Goal: Task Accomplishment & Management: Use online tool/utility

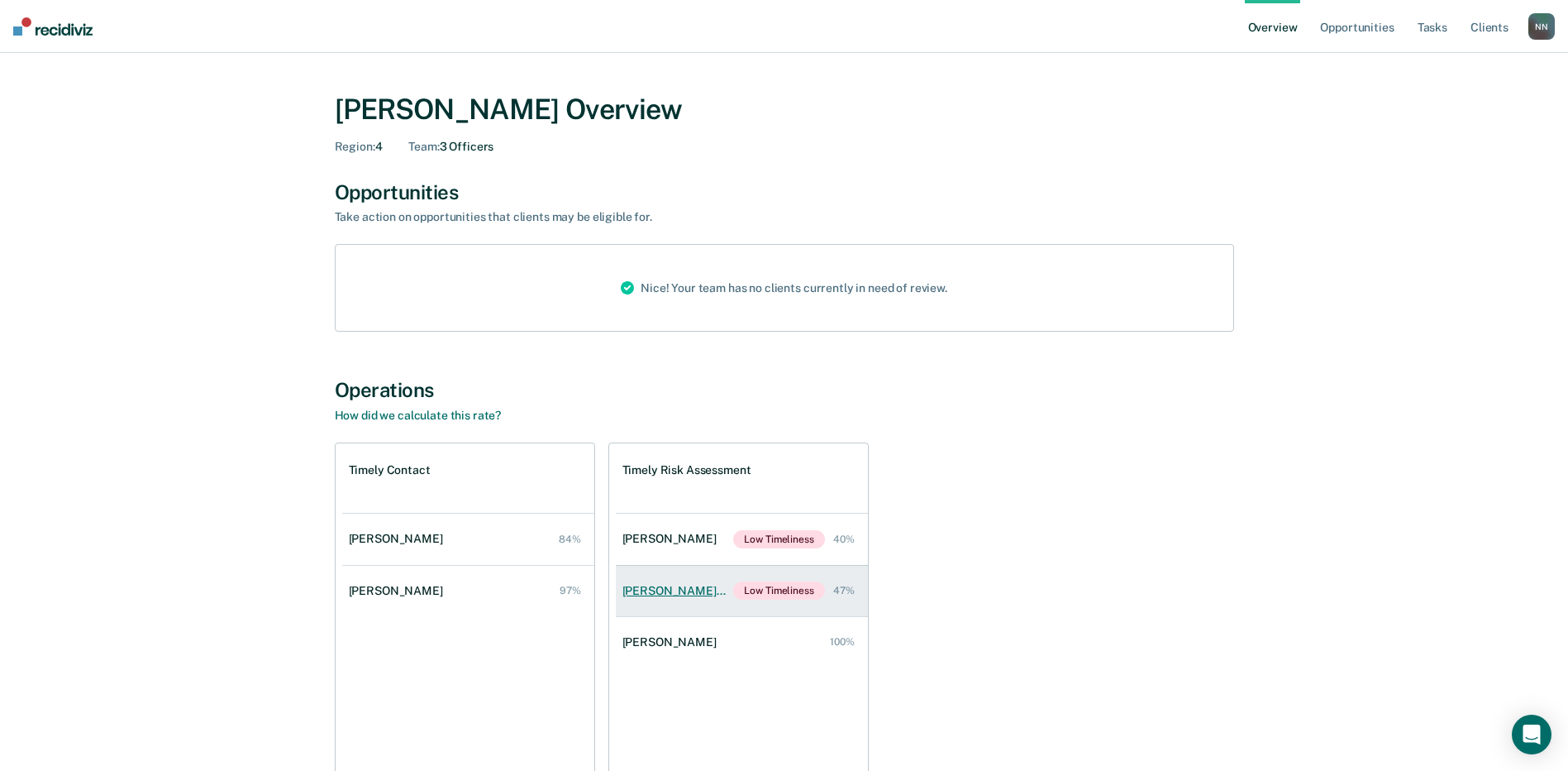
click at [682, 594] on div "[PERSON_NAME] [PERSON_NAME]" at bounding box center [678, 591] width 111 height 14
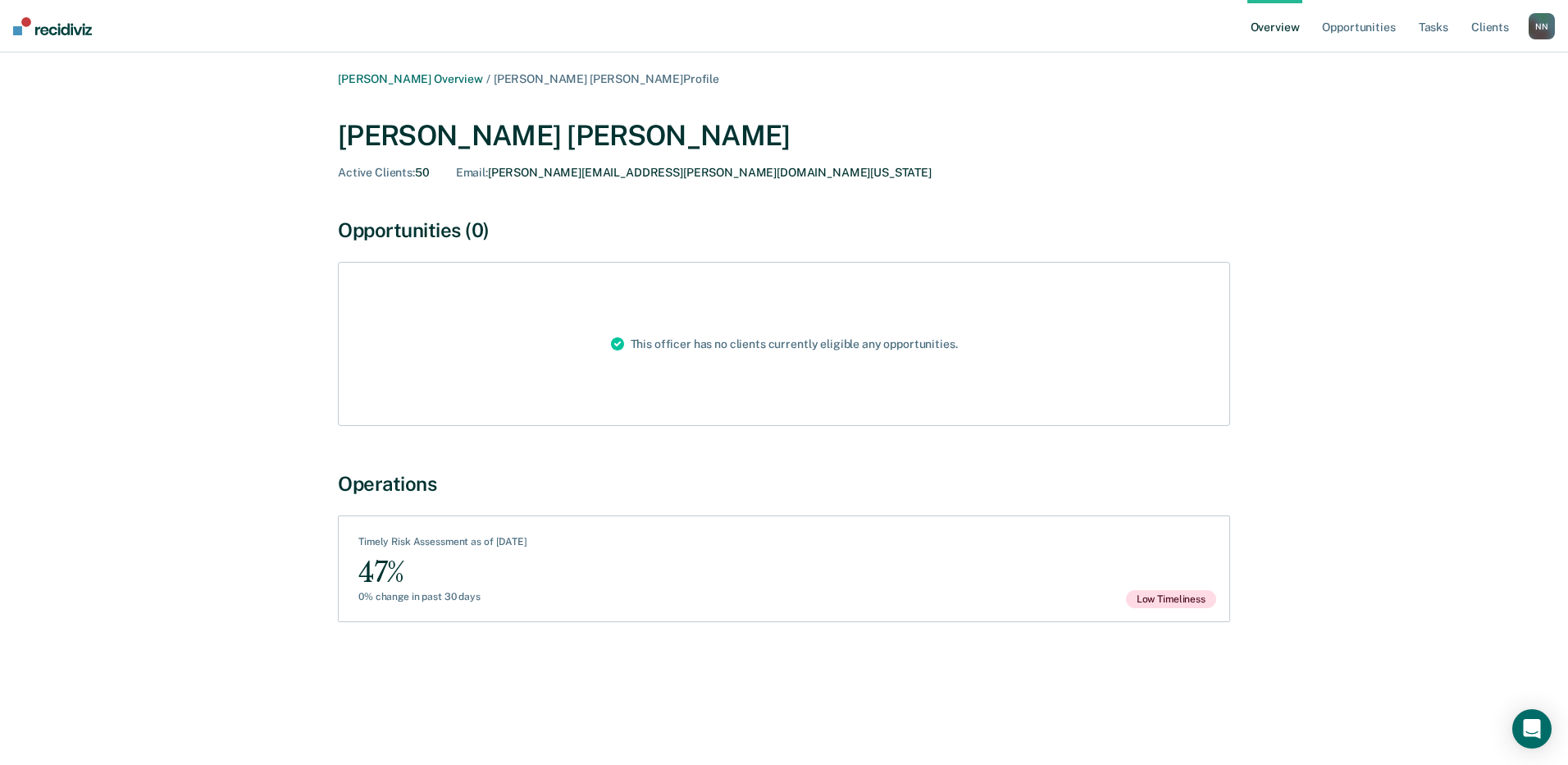
click at [446, 545] on div "Timely Risk Assessment as of [DATE]" at bounding box center [443, 544] width 169 height 18
click at [1423, 29] on link "Tasks" at bounding box center [1434, 26] width 36 height 52
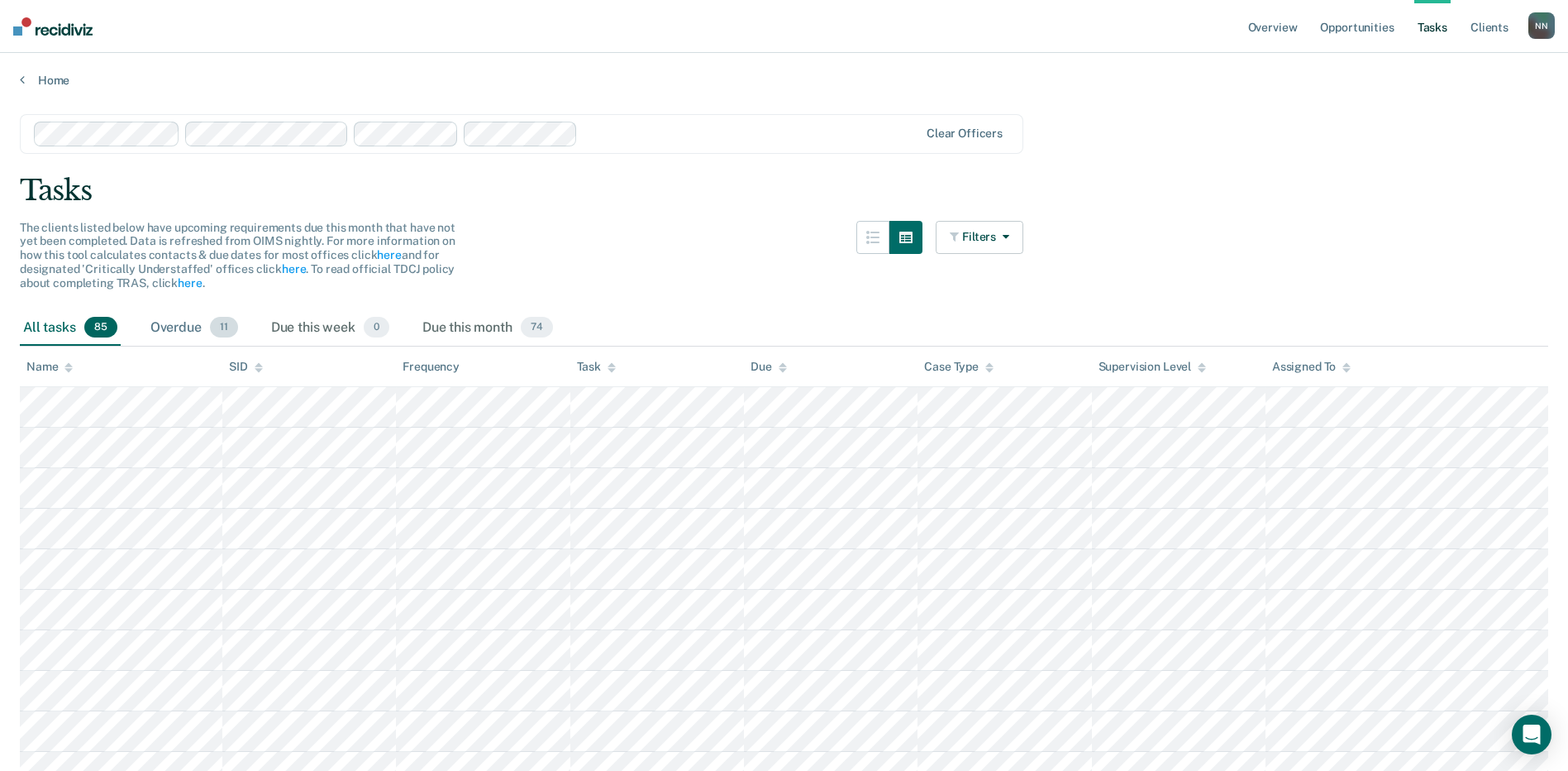
click at [178, 328] on div "Overdue 11" at bounding box center [195, 328] width 94 height 36
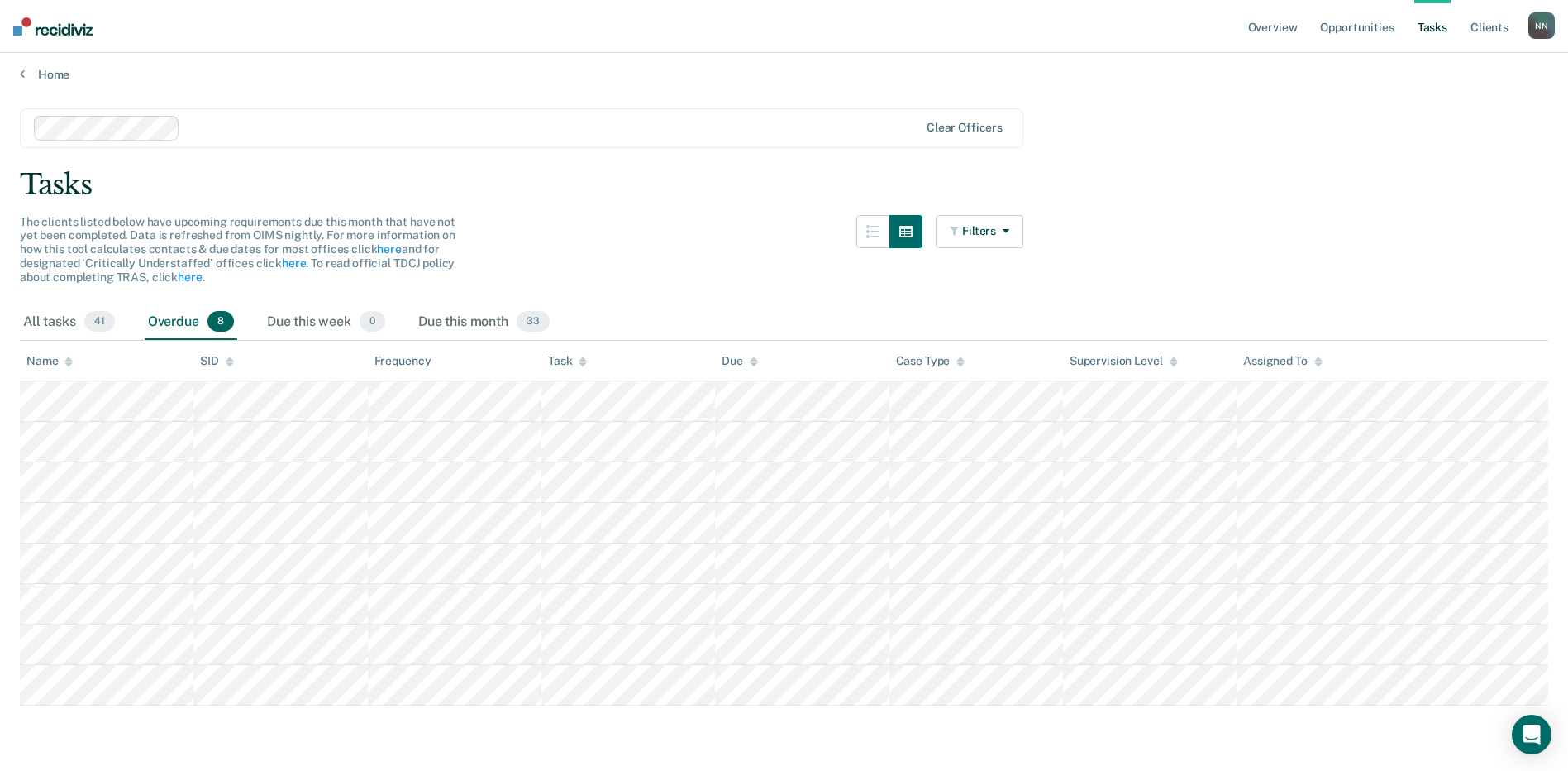
scroll to position [7, 0]
click at [291, 263] on link "here" at bounding box center [293, 263] width 24 height 13
click at [35, 323] on div "All tasks 41" at bounding box center [69, 322] width 99 height 36
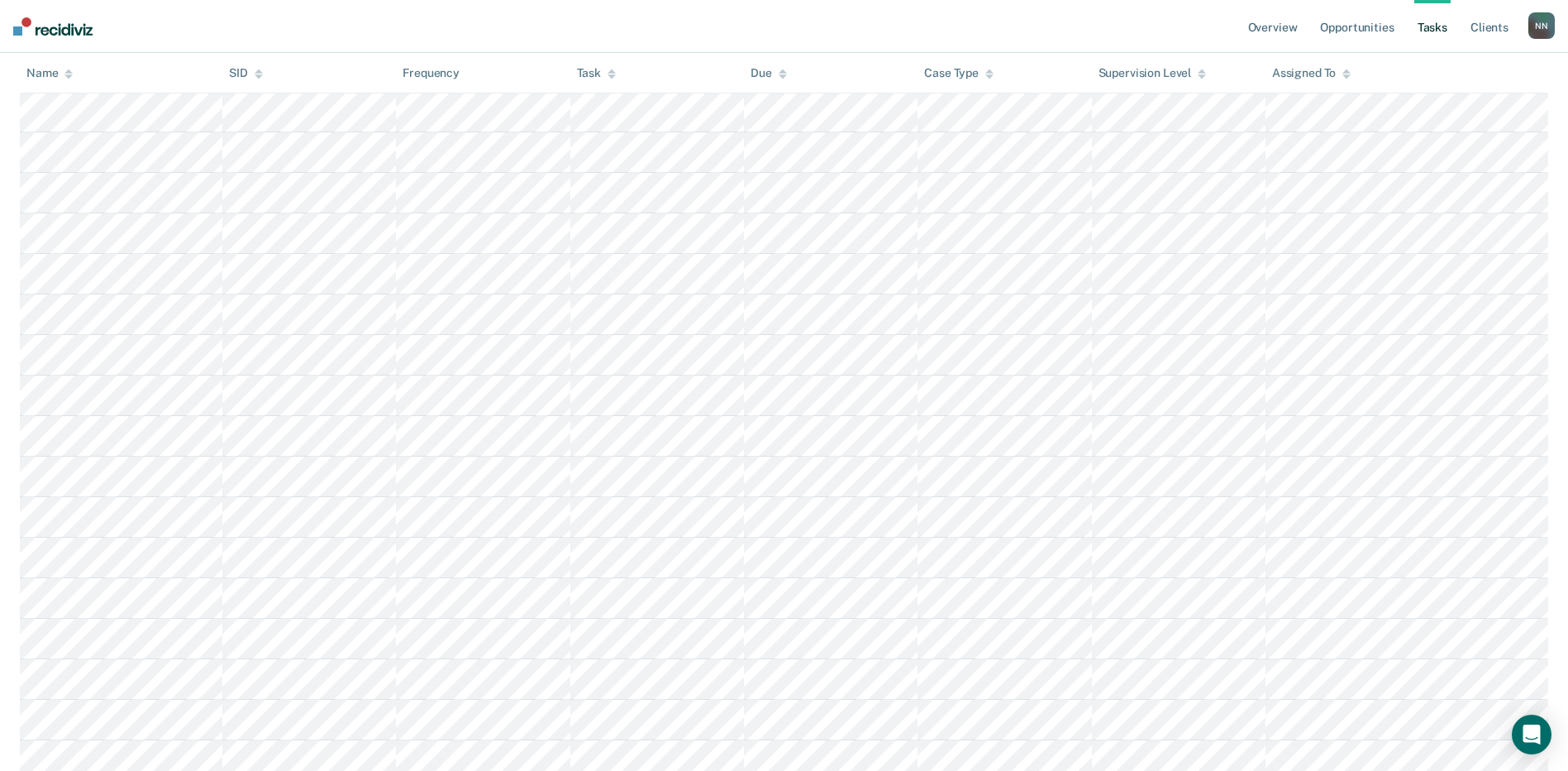
scroll to position [0, 0]
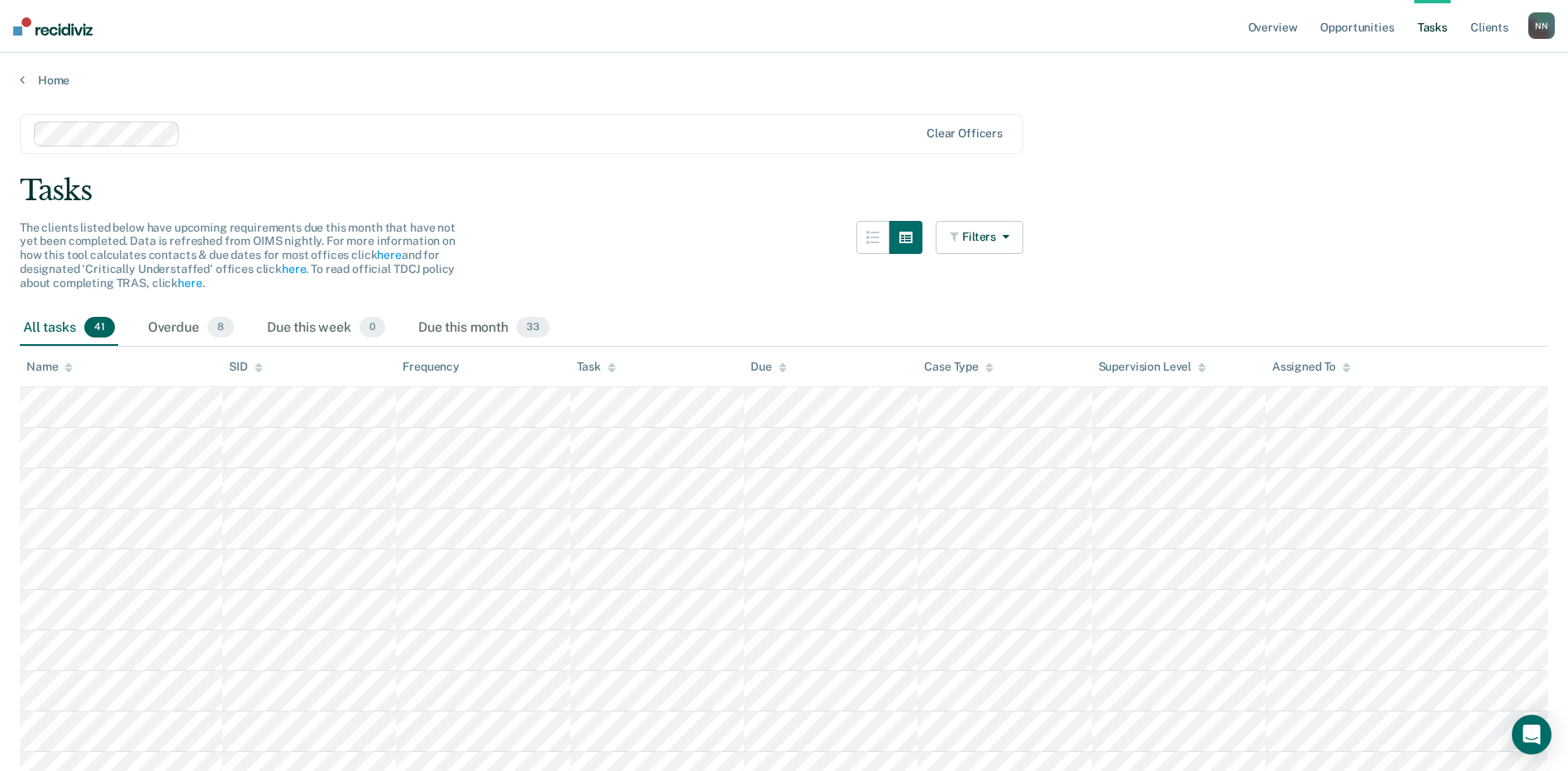
click at [608, 368] on icon at bounding box center [611, 367] width 9 height 11
click at [46, 371] on div "Name" at bounding box center [50, 366] width 46 height 14
click at [65, 371] on icon at bounding box center [68, 367] width 9 height 11
